Goal: Task Accomplishment & Management: Use online tool/utility

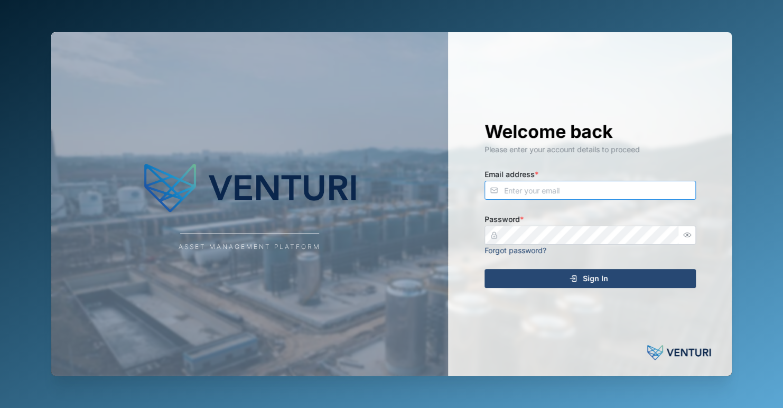
type input "[EMAIL_ADDRESS][DOMAIN_NAME]"
click at [618, 281] on div "Sign In" at bounding box center [588, 278] width 194 height 18
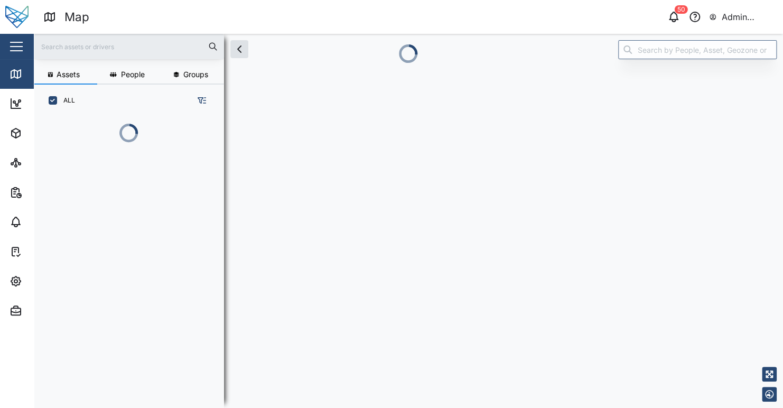
scroll to position [278, 165]
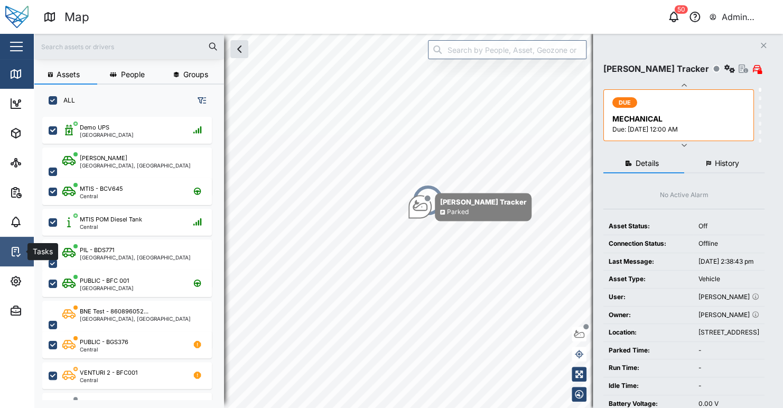
click at [22, 251] on icon at bounding box center [16, 251] width 13 height 13
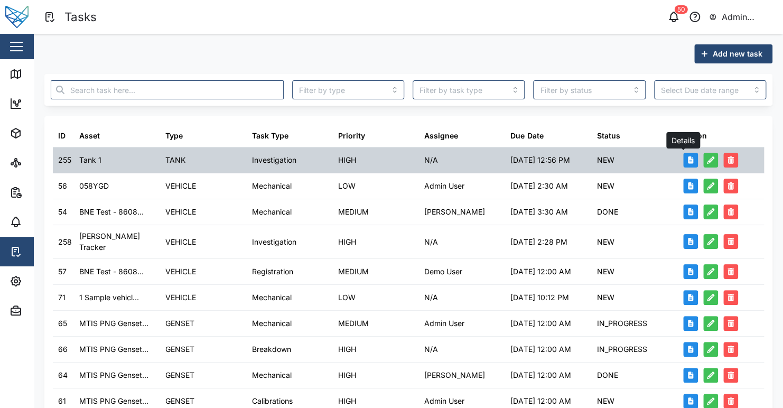
click at [686, 161] on button "button" at bounding box center [690, 160] width 15 height 15
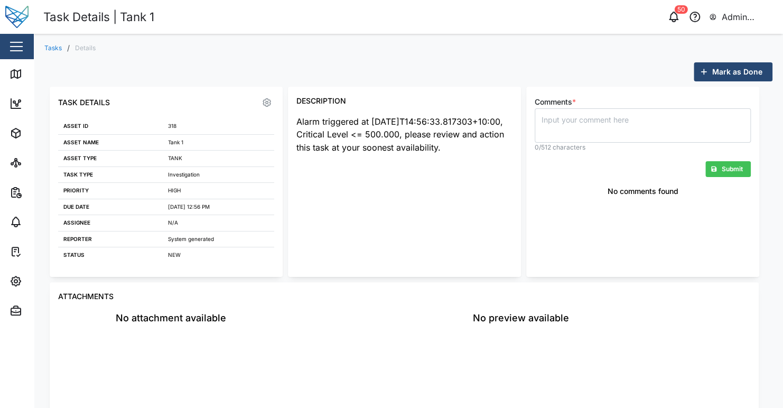
click at [380, 230] on div "Alarm triggered at [DATE]T14:56:33.817303+10:00, Critical Level <= 500.000, ple…" at bounding box center [404, 188] width 216 height 147
click at [601, 130] on textarea "Comments *" at bounding box center [643, 125] width 216 height 34
click at [292, 74] on div "Mark as Done" at bounding box center [408, 71] width 728 height 19
click at [54, 48] on link "Tasks" at bounding box center [52, 48] width 17 height 6
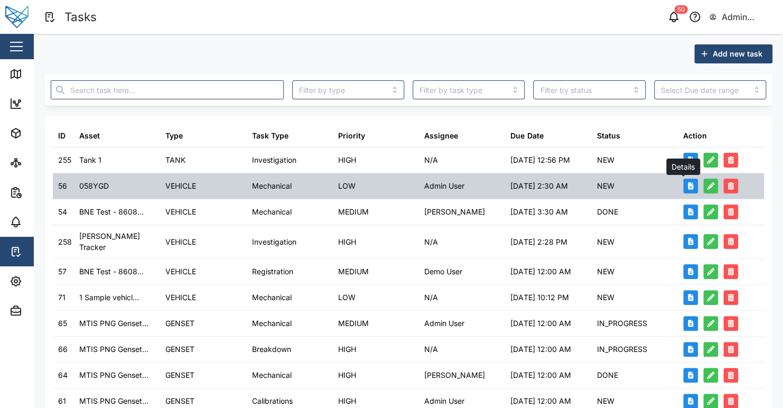
click at [687, 187] on button "button" at bounding box center [690, 186] width 15 height 15
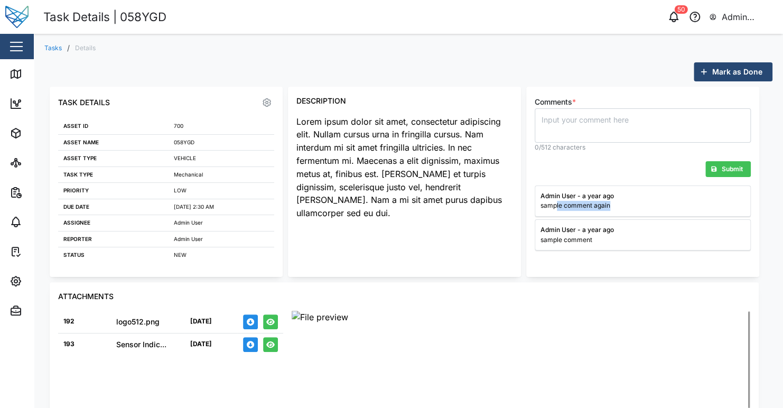
drag, startPoint x: 556, startPoint y: 203, endPoint x: 641, endPoint y: 209, distance: 85.8
click at [625, 208] on div "sample comment again" at bounding box center [641, 206] width 200 height 10
click at [643, 203] on div "sample comment again" at bounding box center [641, 206] width 200 height 10
drag, startPoint x: 612, startPoint y: 239, endPoint x: 660, endPoint y: 240, distance: 48.1
click at [651, 240] on div "sample comment" at bounding box center [641, 240] width 200 height 10
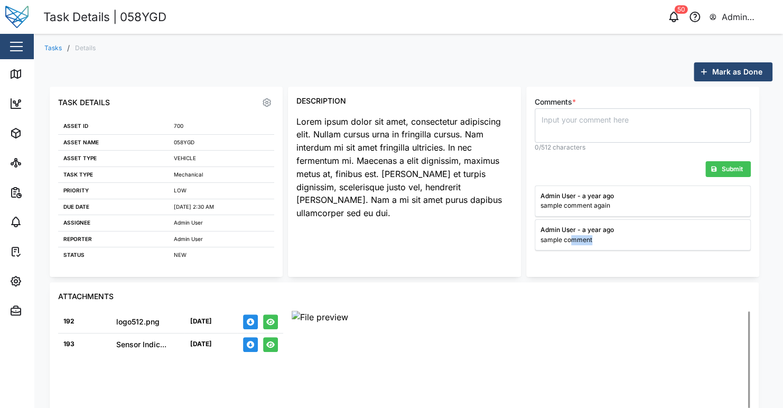
click at [660, 240] on div "sample comment" at bounding box center [641, 240] width 200 height 10
click at [55, 47] on link "Tasks" at bounding box center [52, 48] width 17 height 6
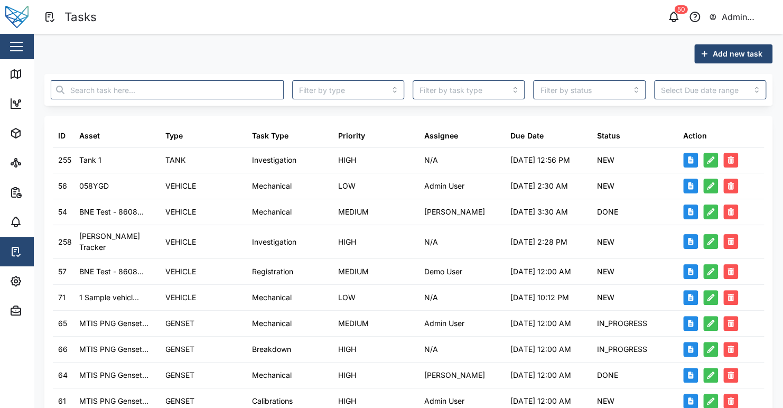
click at [283, 57] on div "Add new task" at bounding box center [408, 53] width 728 height 19
